Goal: Feedback & Contribution: Submit feedback/report problem

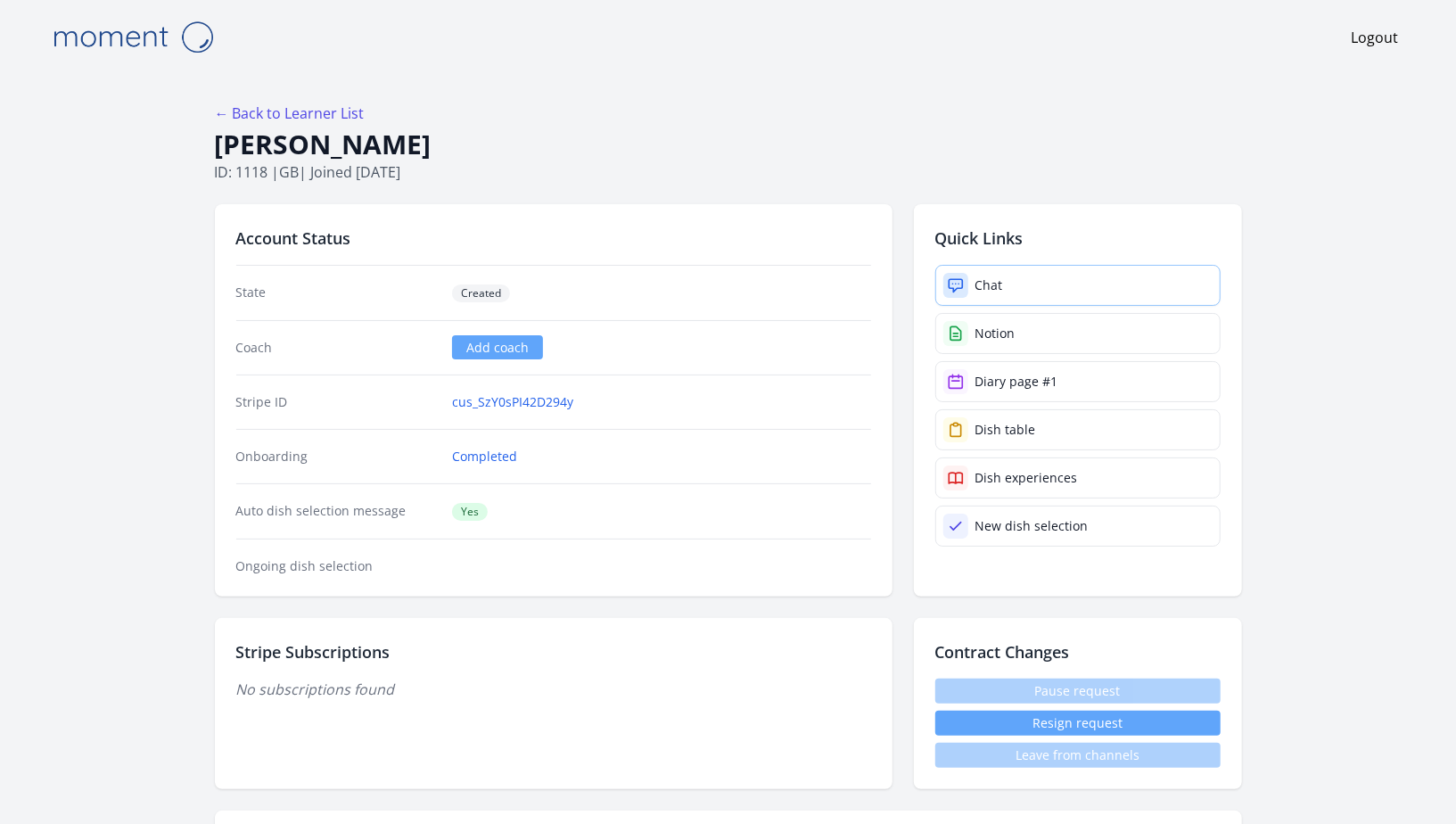
click at [1016, 300] on link "Chat" at bounding box center [1077, 286] width 285 height 41
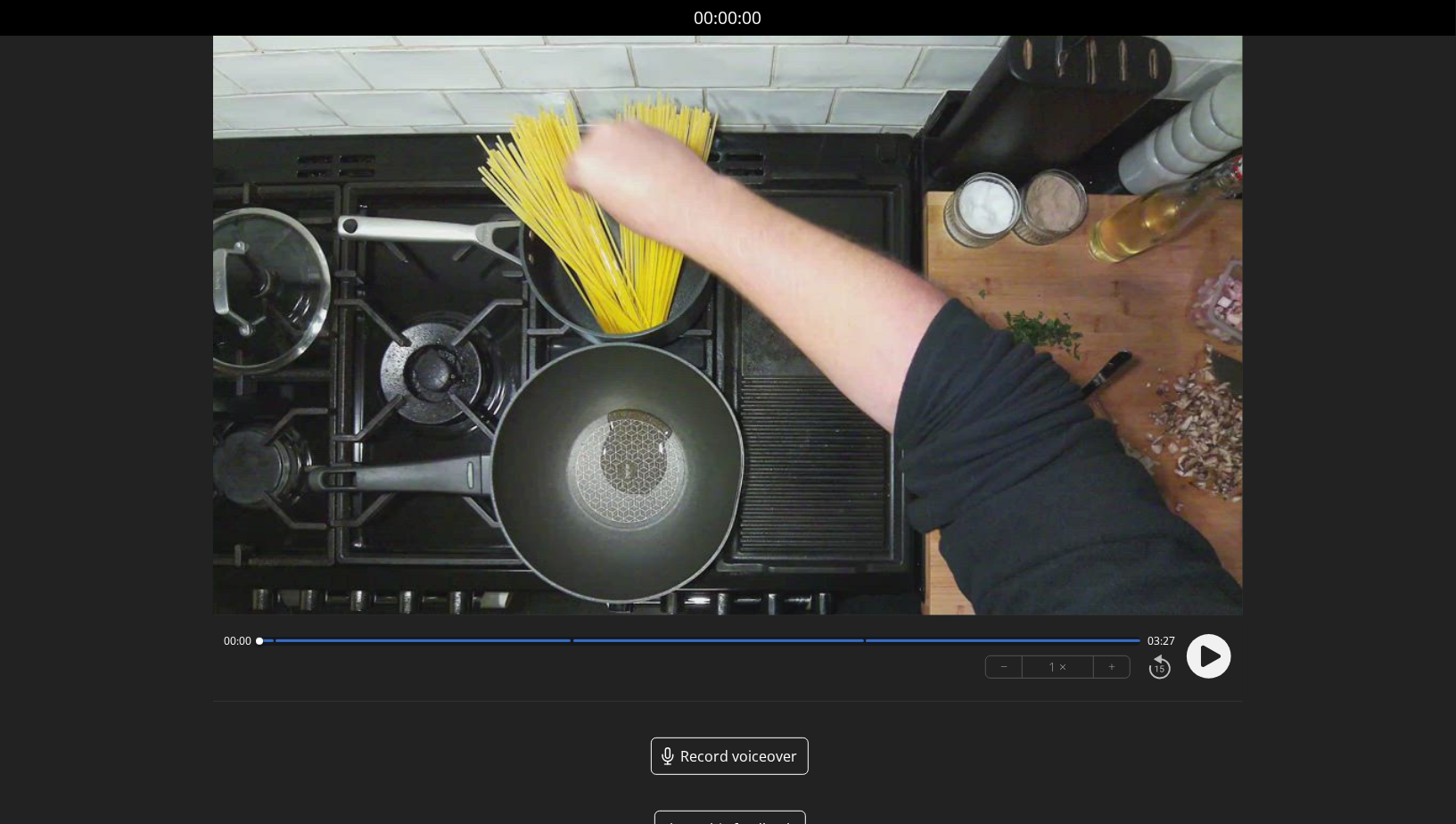
click at [1214, 666] on circle at bounding box center [1209, 655] width 44 height 44
click at [567, 641] on div at bounding box center [422, 640] width 295 height 3
click at [563, 643] on div at bounding box center [699, 641] width 881 height 9
click at [860, 645] on div at bounding box center [699, 641] width 881 height 9
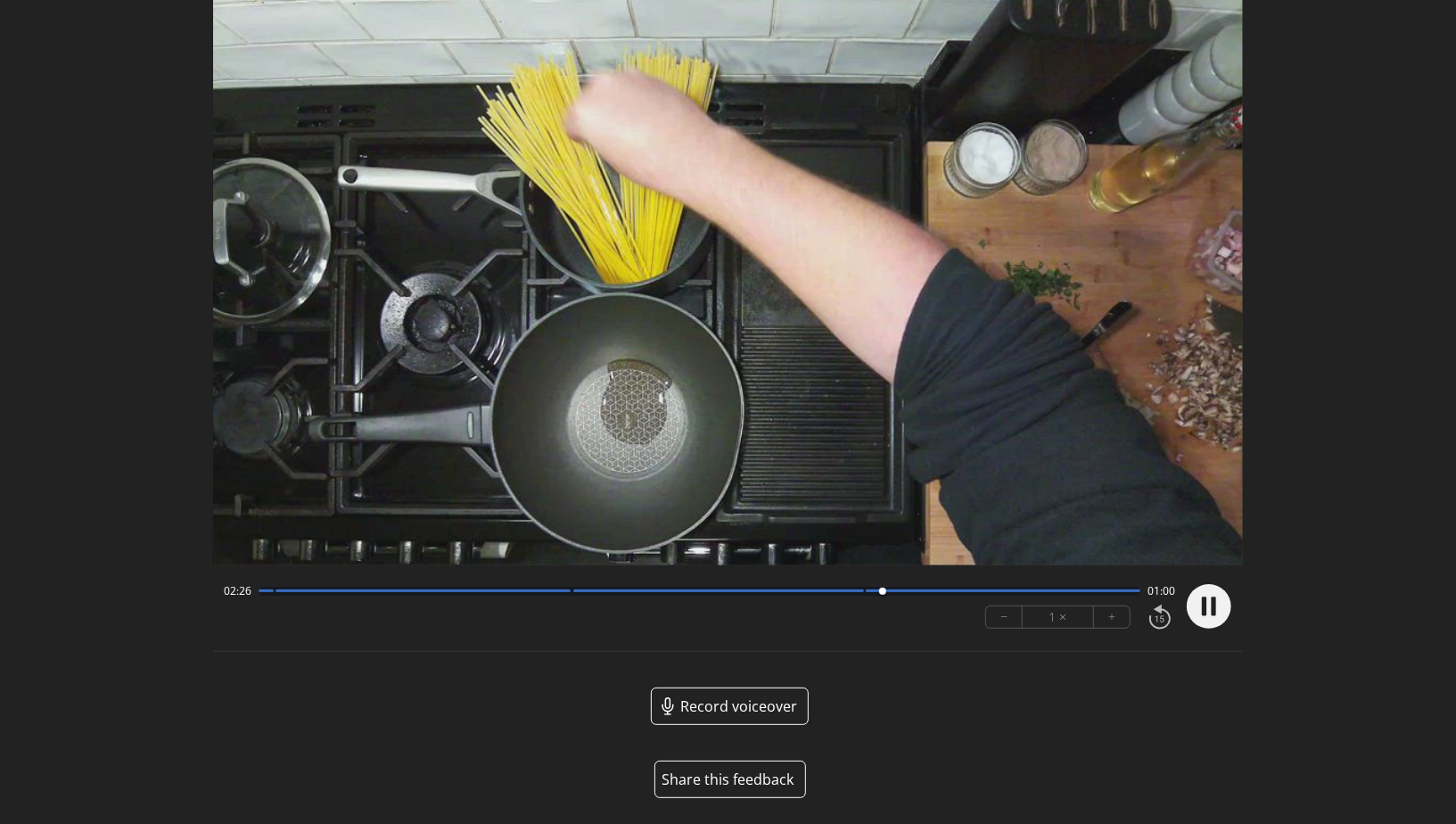
click at [727, 785] on button "Share this feedback" at bounding box center [730, 779] width 152 height 37
